Goal: Book appointment/travel/reservation

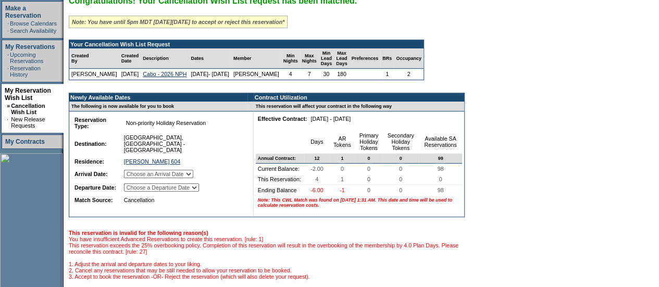
scroll to position [173, 0]
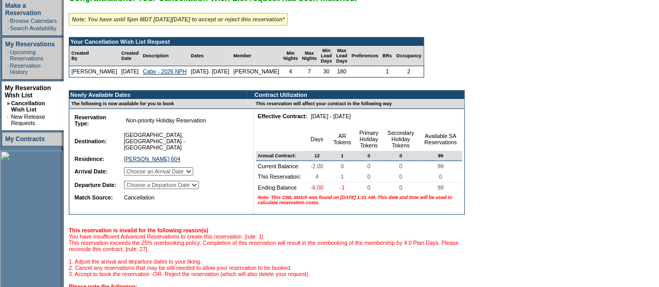
click at [185, 167] on select "Choose an Arrival Date Saturday, March 7, 2026 Sunday, March 8, 2026 Monday, Ma…" at bounding box center [158, 171] width 69 height 8
select select "03/07/2026"
click at [137, 167] on select "Choose an Arrival Date Saturday, March 7, 2026 Sunday, March 8, 2026 Monday, Ma…" at bounding box center [158, 171] width 69 height 8
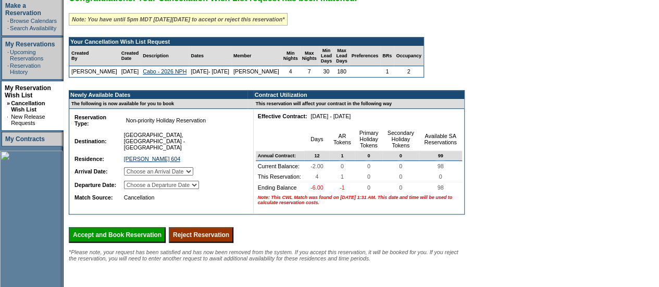
click at [199, 181] on select "Choose a Departure Date Sunday, March 8, 2026 Monday, March 9, 2026 Tuesday, Ma…" at bounding box center [161, 185] width 75 height 8
select select "03/11/2026"
click at [138, 185] on select "Choose a Departure Date Sunday, March 8, 2026 Monday, March 9, 2026 Tuesday, Ma…" at bounding box center [161, 185] width 75 height 8
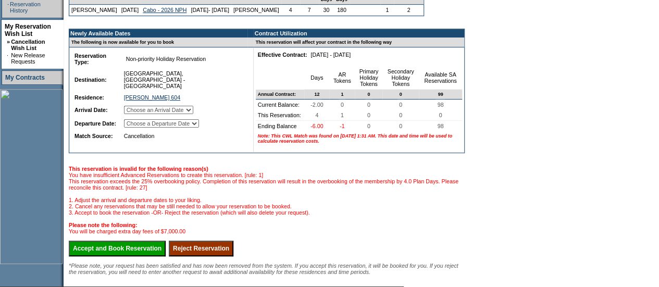
scroll to position [235, 0]
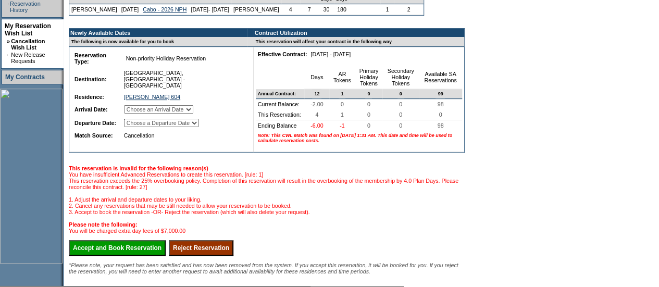
click at [143, 256] on input "Accept and Book Reservation" at bounding box center [117, 248] width 97 height 16
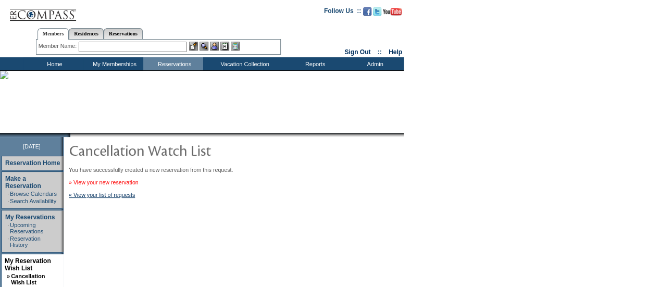
click at [139, 182] on link "» View your new reservation" at bounding box center [104, 182] width 70 height 6
